Goal: Information Seeking & Learning: Learn about a topic

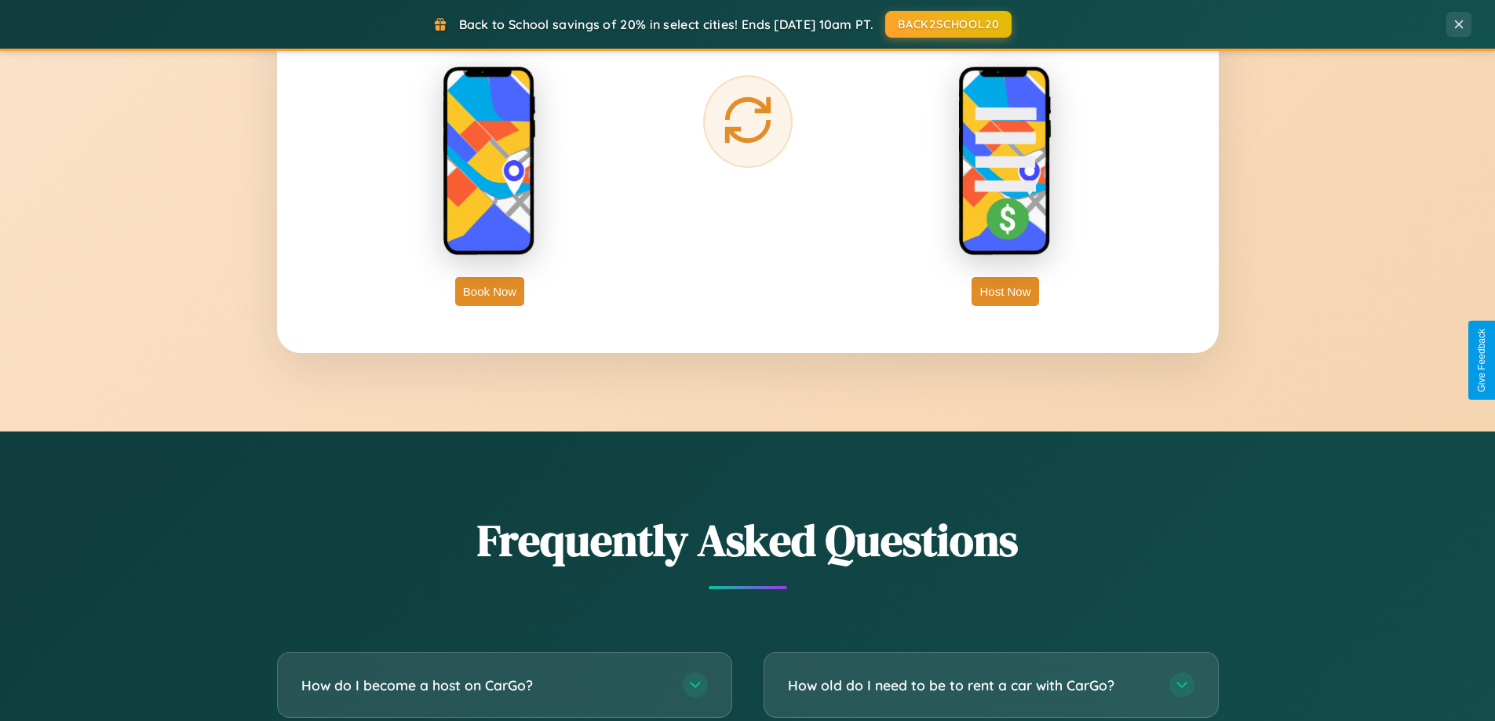
scroll to position [3019, 0]
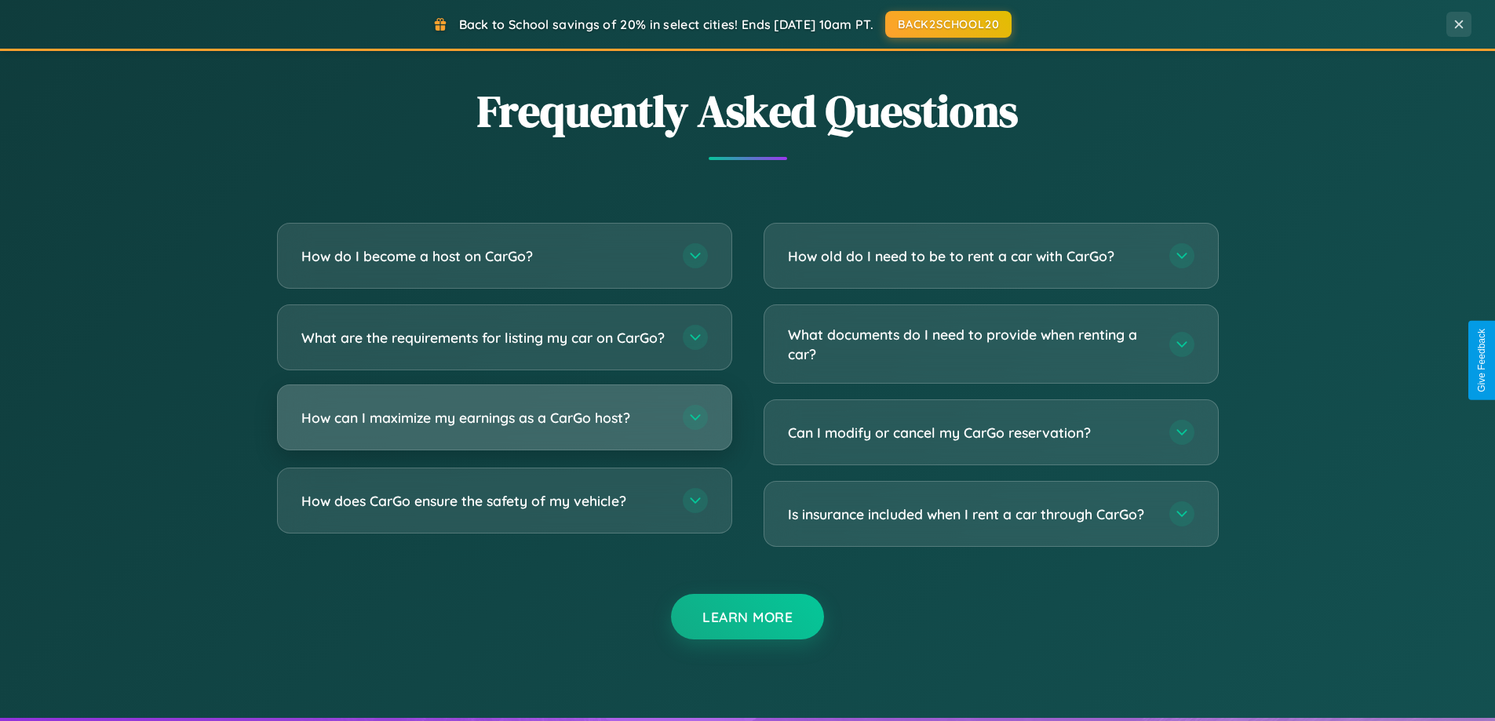
click at [504, 428] on h3 "How can I maximize my earnings as a CarGo host?" at bounding box center [484, 418] width 366 height 20
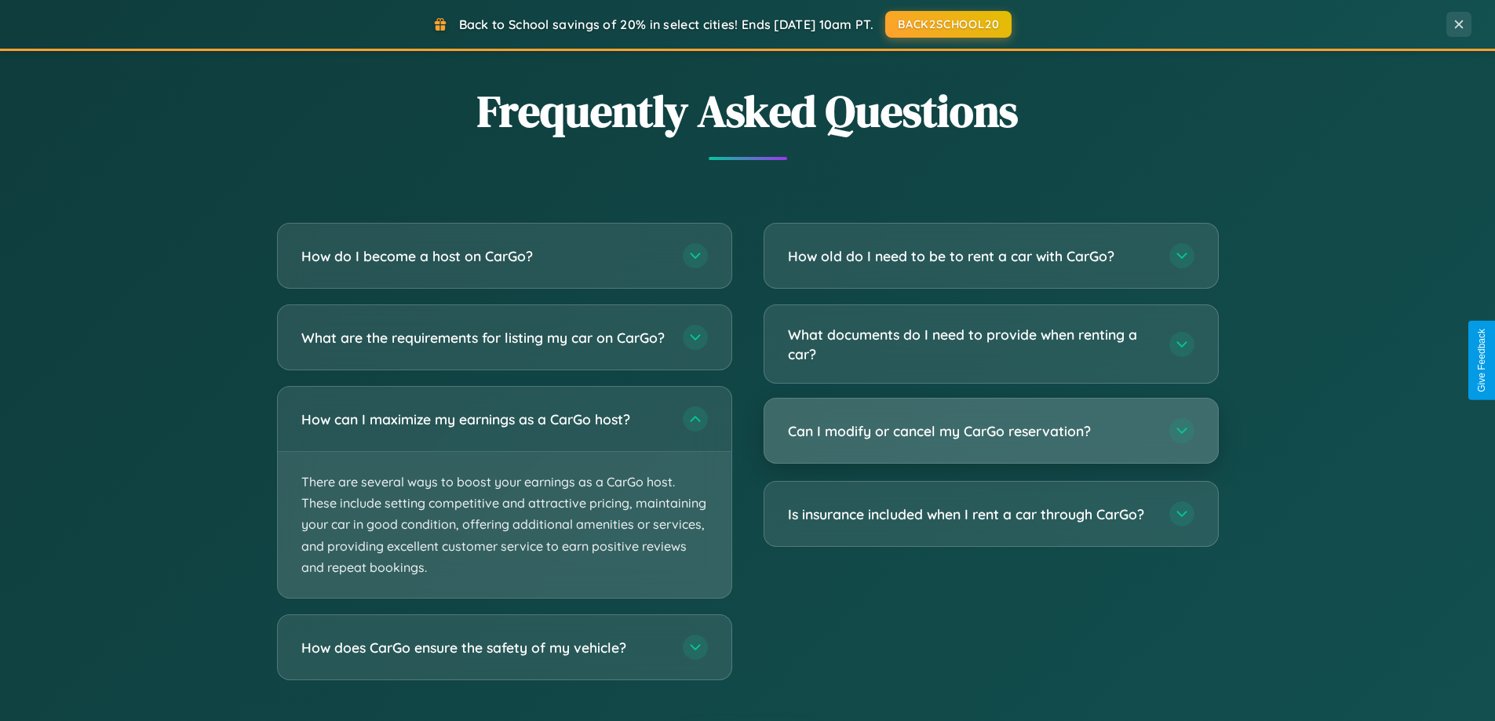
click at [990, 432] on h3 "Can I modify or cancel my CarGo reservation?" at bounding box center [971, 431] width 366 height 20
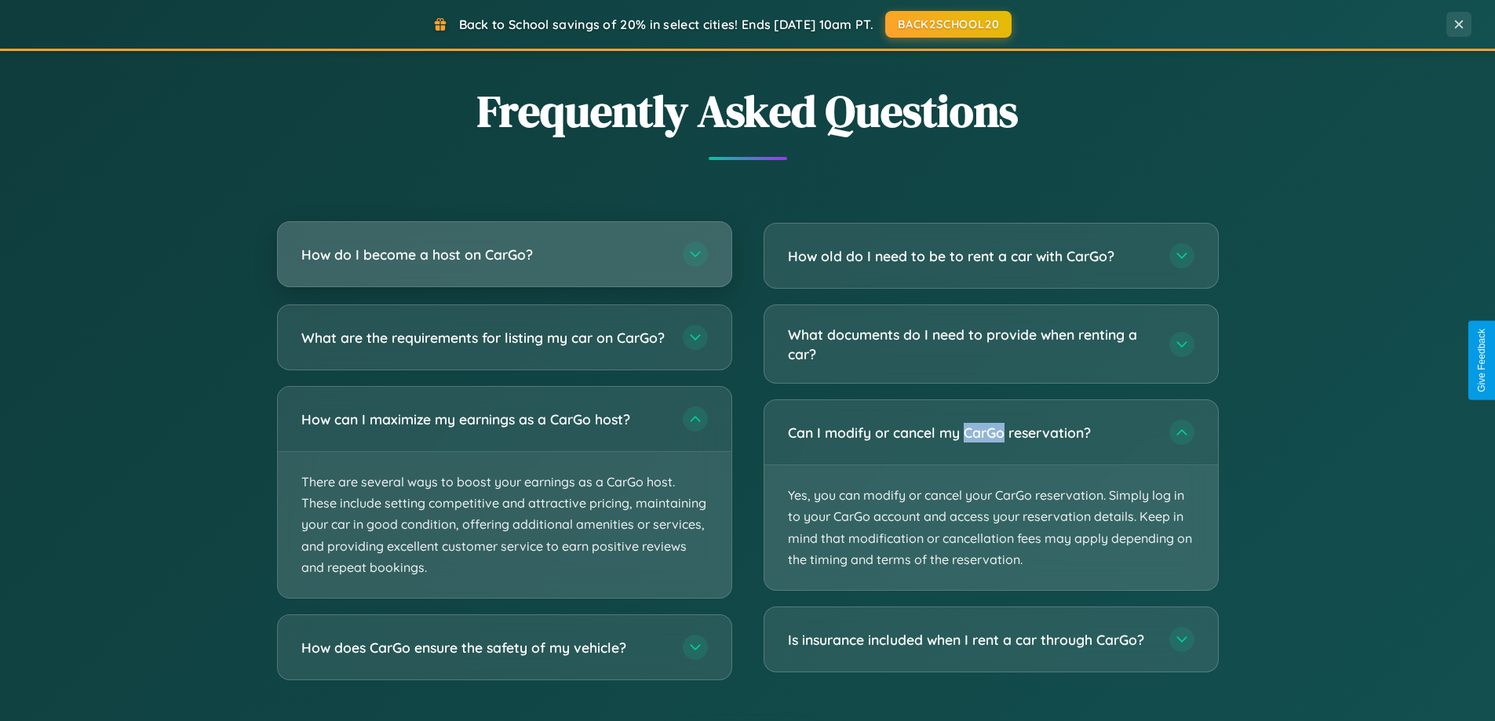
click at [504, 254] on h3 "How do I become a host on CarGo?" at bounding box center [484, 255] width 366 height 20
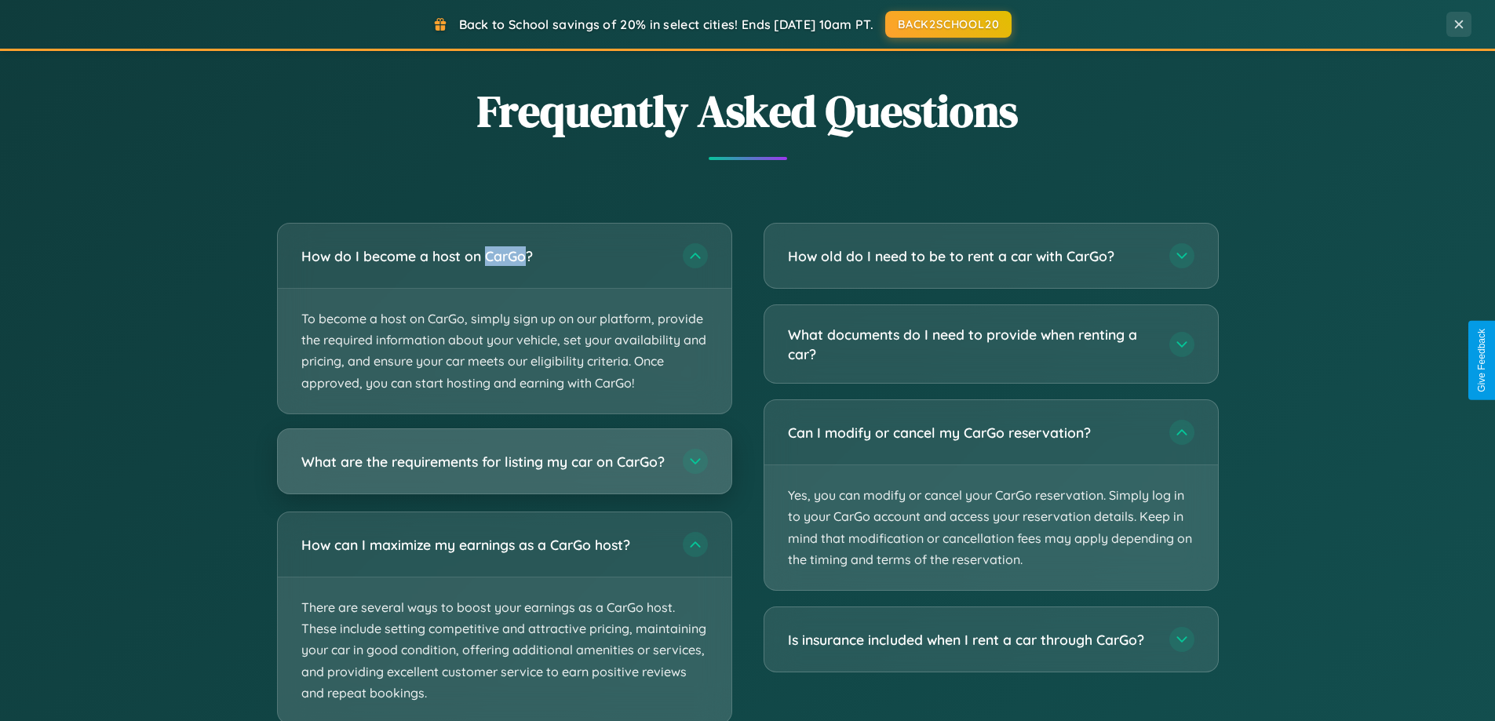
click at [504, 468] on h3 "What are the requirements for listing my car on CarGo?" at bounding box center [484, 461] width 366 height 20
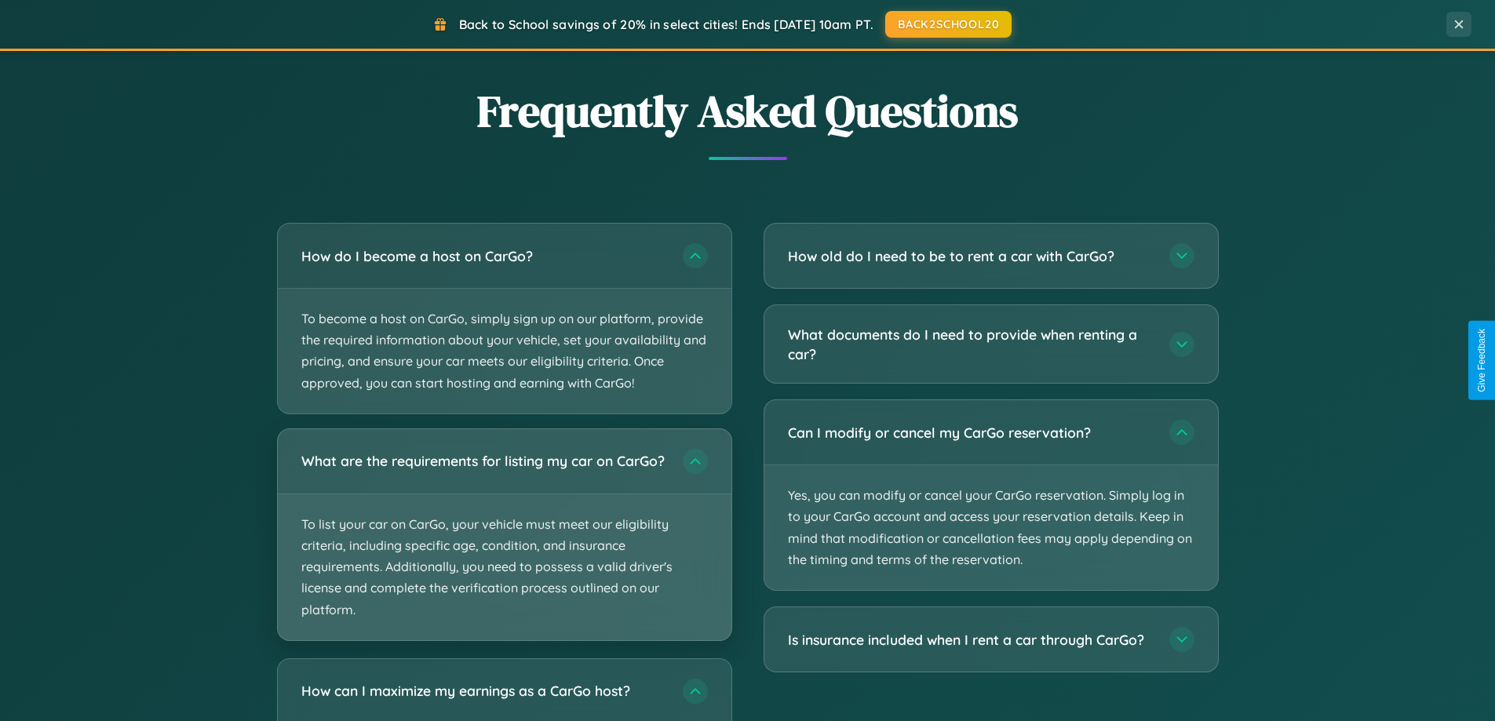
click at [504, 541] on p "To list your car on CarGo, your vehicle must meet our eligibility criteria, inc…" at bounding box center [505, 567] width 454 height 146
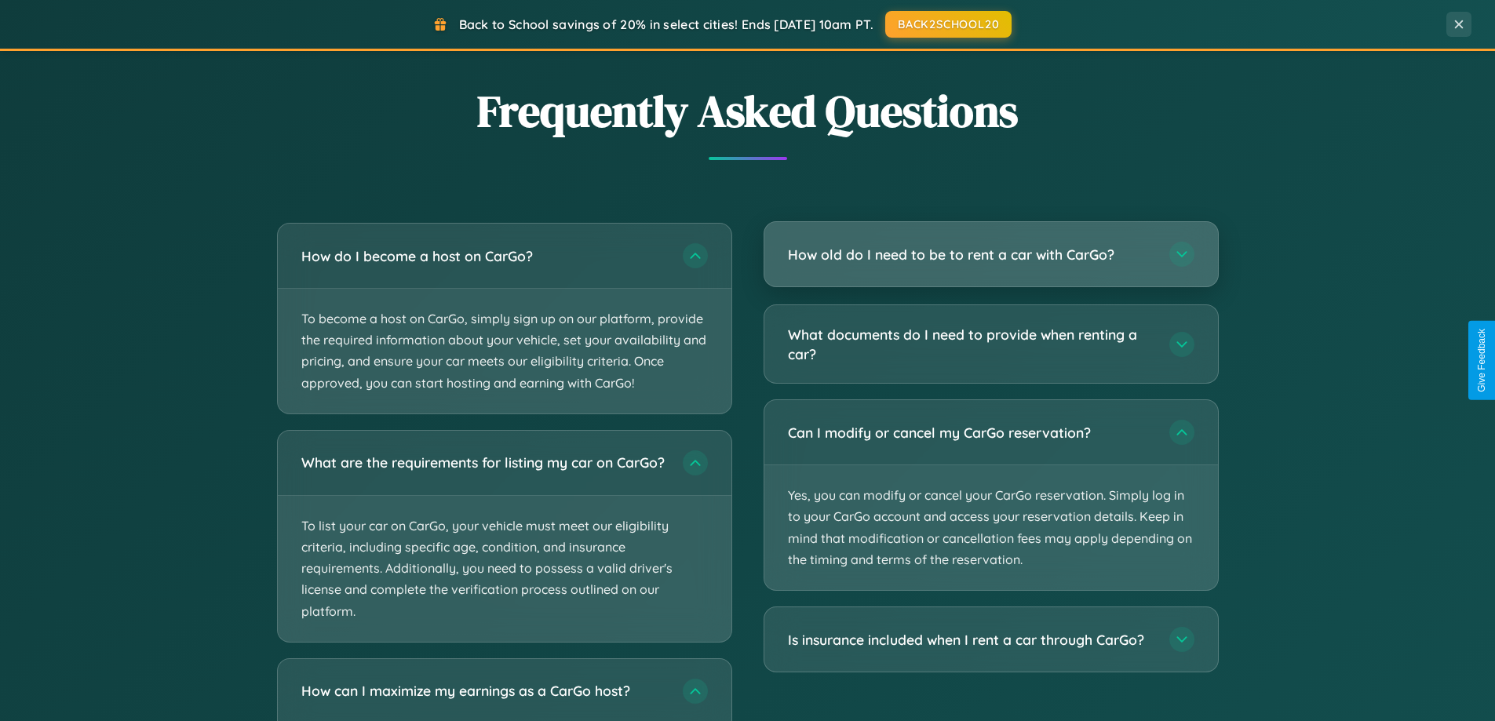
click at [990, 255] on h3 "How old do I need to be to rent a car with CarGo?" at bounding box center [971, 255] width 366 height 20
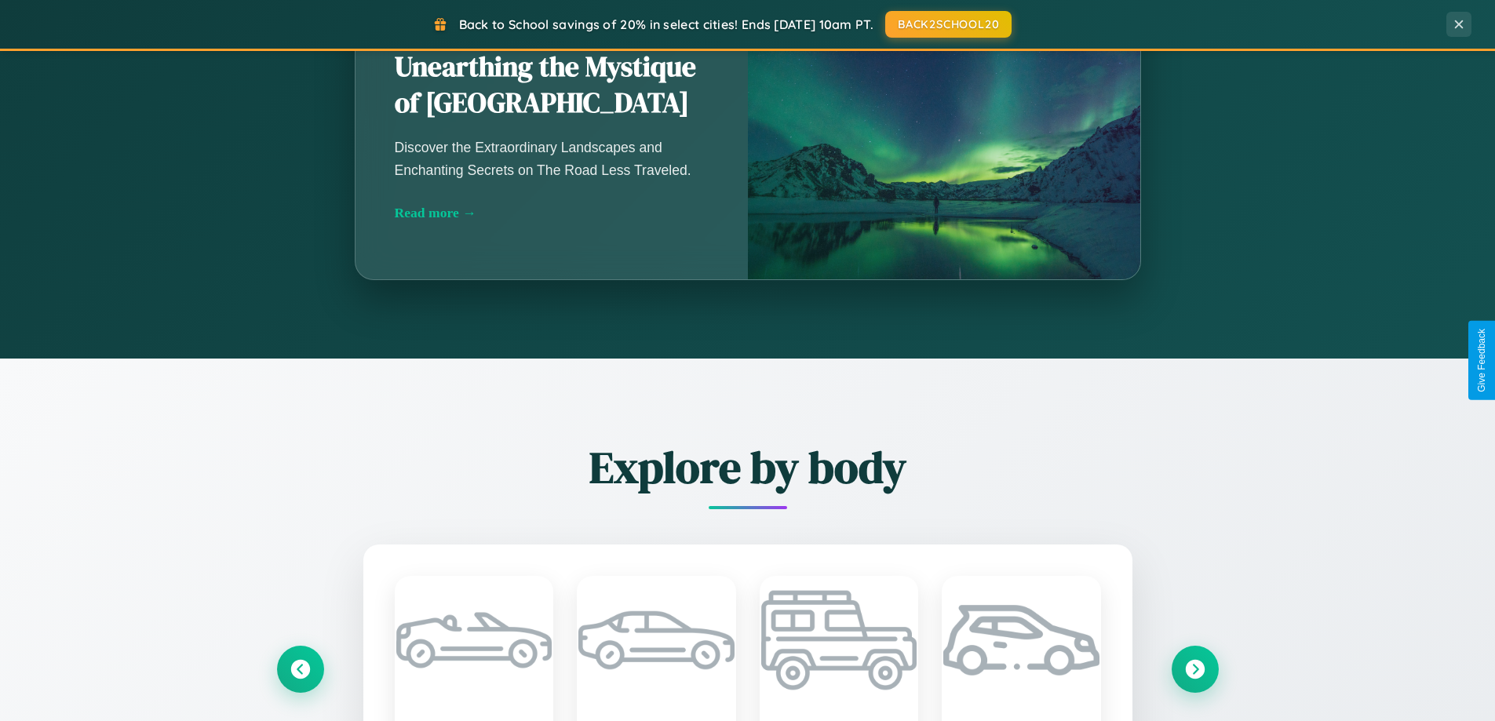
scroll to position [1080, 0]
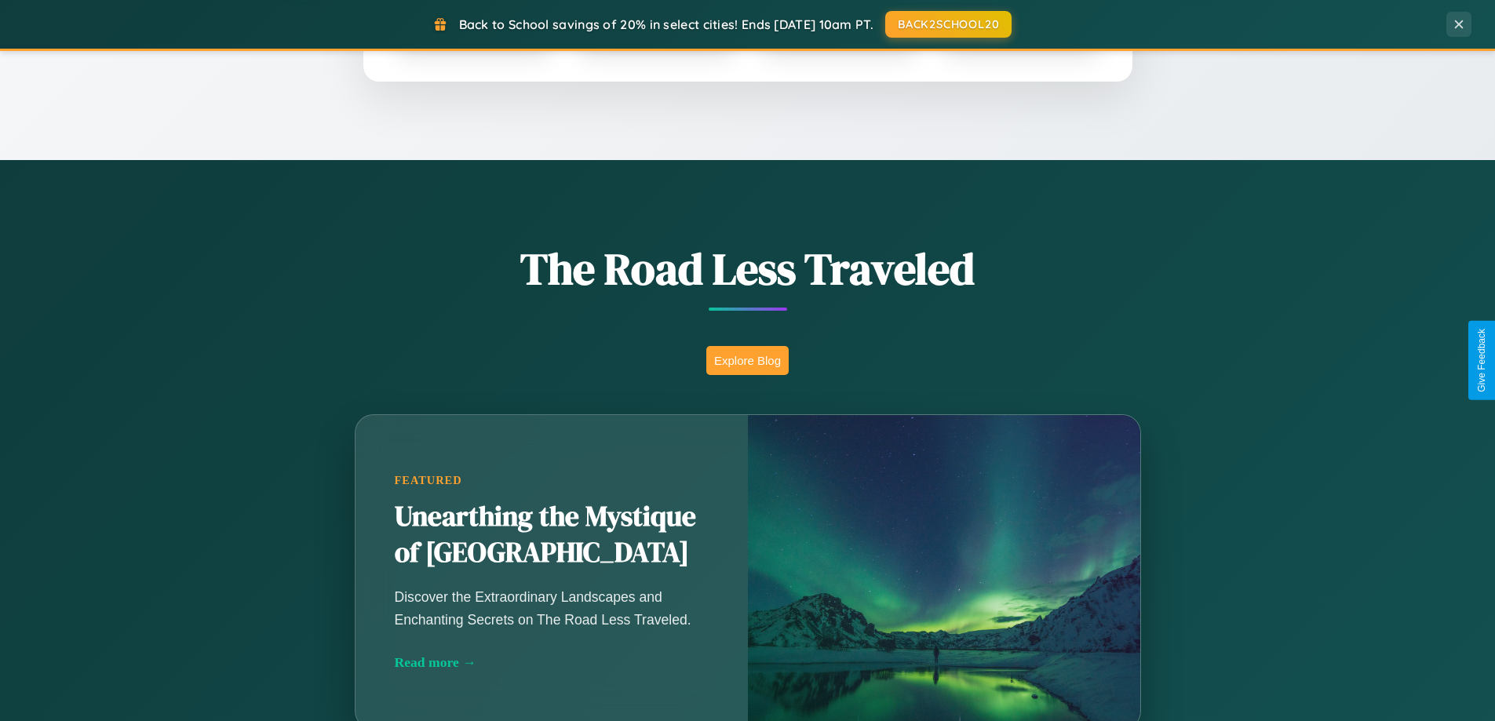
click at [747, 360] on button "Explore Blog" at bounding box center [747, 360] width 82 height 29
